Goal: Task Accomplishment & Management: Use online tool/utility

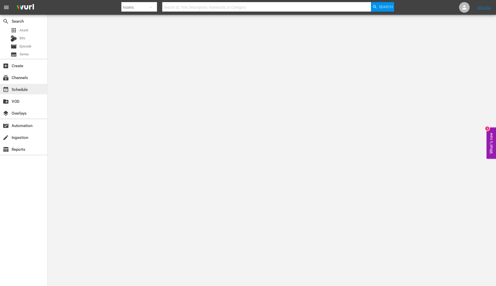
click at [35, 91] on div "event_available Schedule" at bounding box center [23, 89] width 47 height 11
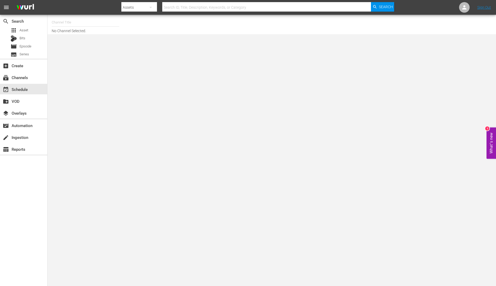
click at [94, 22] on input "text" at bounding box center [86, 22] width 68 height 13
click at [86, 33] on div "ThrillHer (1056 - aenetworks_thrillher_1)" at bounding box center [124, 37] width 137 height 13
type input "ThrillHer (1056 - aenetworks_thrillher_1)"
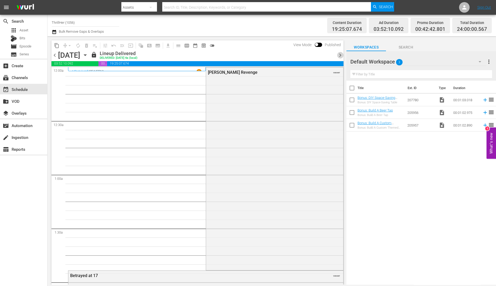
click at [340, 56] on span "chevron_right" at bounding box center [340, 55] width 7 height 7
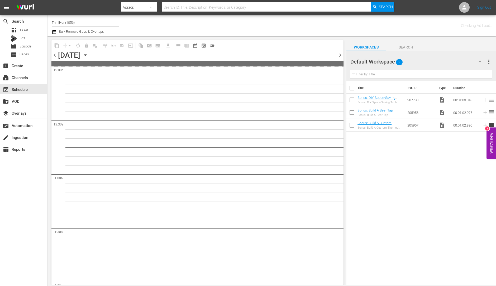
click at [340, 56] on span "chevron_right" at bounding box center [340, 55] width 7 height 7
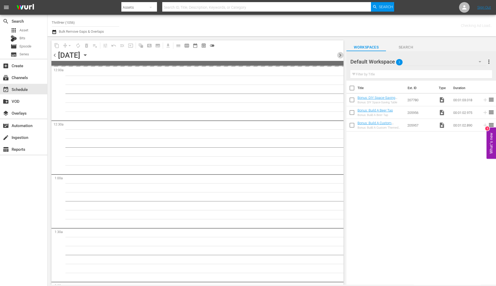
click at [340, 56] on span "chevron_right" at bounding box center [340, 55] width 7 height 7
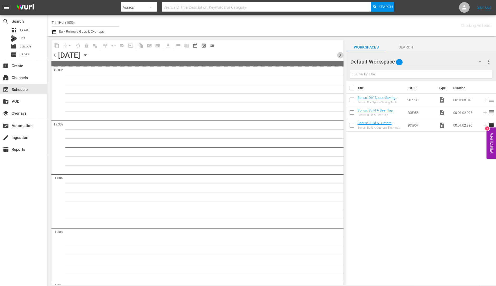
click at [340, 56] on span "chevron_right" at bounding box center [340, 55] width 7 height 7
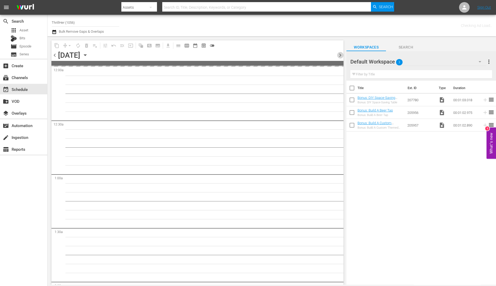
click at [340, 56] on span "chevron_right" at bounding box center [340, 55] width 7 height 7
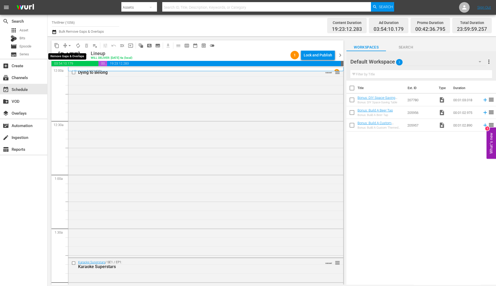
click at [69, 45] on span "arrow_drop_down" at bounding box center [69, 45] width 5 height 5
click at [65, 58] on li "Align to Midnight" at bounding box center [69, 56] width 55 height 9
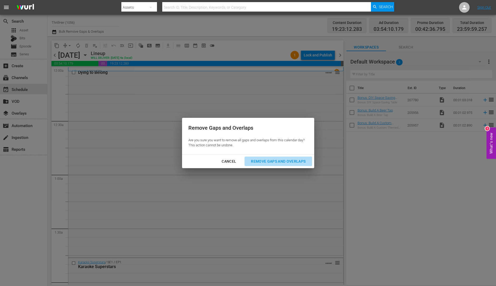
click at [281, 164] on div "Remove Gaps and Overlaps" at bounding box center [278, 161] width 63 height 7
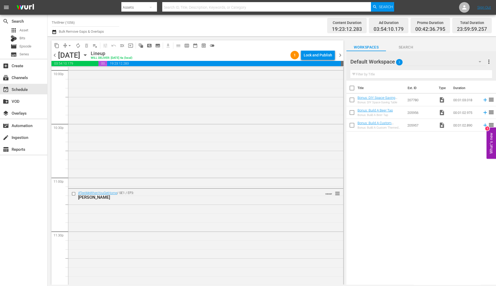
scroll to position [2366, 0]
click at [195, 222] on div "#TextMeWhenYouGetHome / SE1 / EP3: April Millsap VARIANT reorder" at bounding box center [205, 236] width 275 height 95
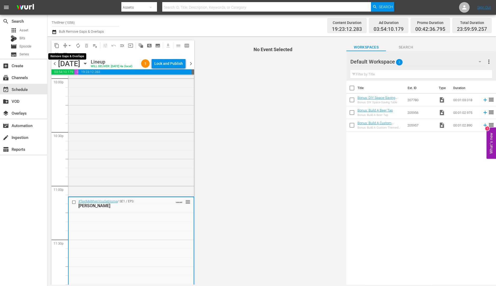
click at [70, 43] on span "arrow_drop_down" at bounding box center [69, 45] width 5 height 5
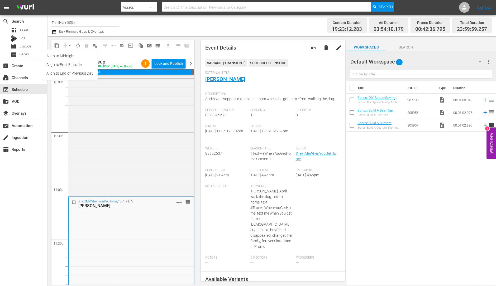
click at [75, 59] on li "Align to Midnight" at bounding box center [69, 56] width 55 height 9
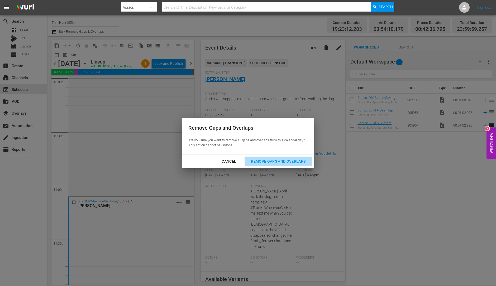
click at [302, 165] on button "Remove Gaps and Overlaps" at bounding box center [278, 162] width 67 height 10
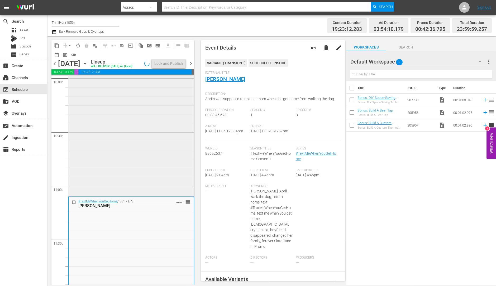
scroll to position [2383, 0]
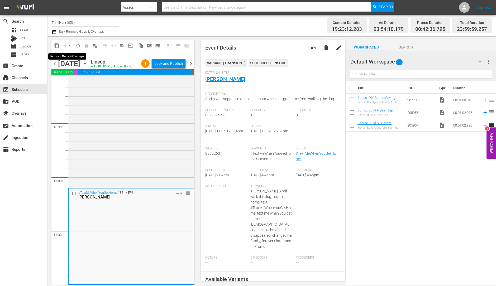
click at [69, 46] on span "arrow_drop_down" at bounding box center [69, 45] width 5 height 5
click at [69, 54] on li "Align to Midnight" at bounding box center [69, 56] width 55 height 9
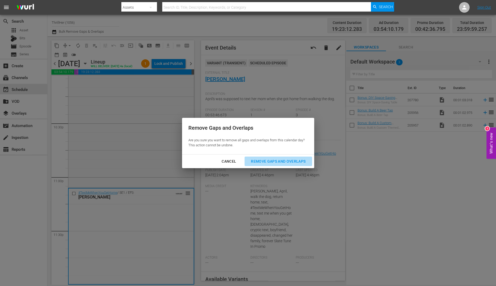
click at [294, 160] on div "Remove Gaps and Overlaps" at bounding box center [278, 161] width 63 height 7
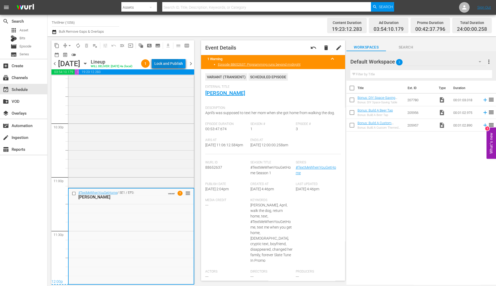
click at [166, 64] on div "Lock and Publish" at bounding box center [168, 63] width 28 height 9
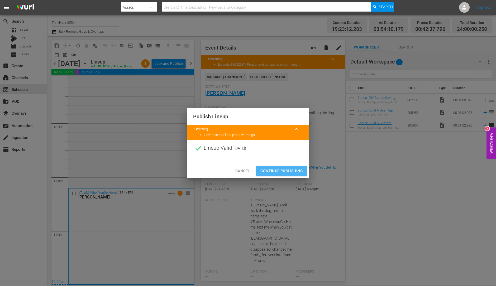
click at [269, 170] on span "Continue Publishing" at bounding box center [281, 171] width 42 height 7
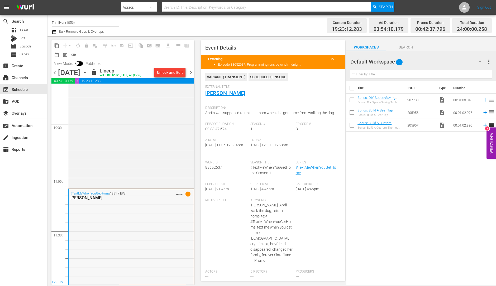
scroll to position [2383, 0]
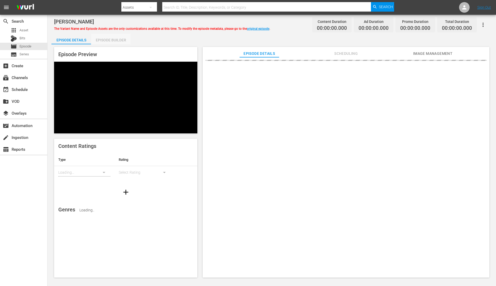
click at [104, 38] on div "Episode Builder" at bounding box center [111, 40] width 40 height 13
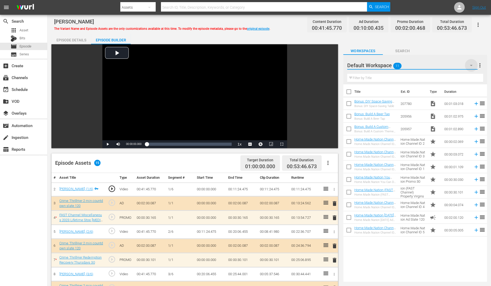
click at [471, 66] on icon "button" at bounding box center [471, 65] width 6 height 6
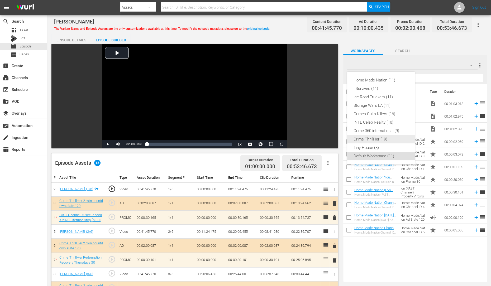
click at [371, 137] on div "Crime ThrillHer (19)" at bounding box center [381, 139] width 55 height 8
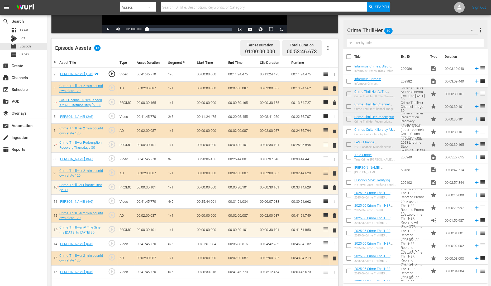
scroll to position [127, 0]
